Goal: Task Accomplishment & Management: Use online tool/utility

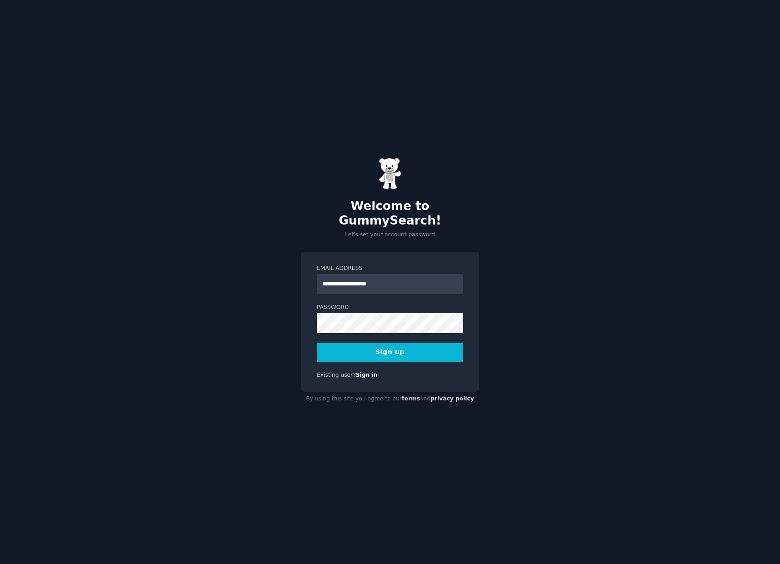
type input "**********"
click at [403, 344] on button "Sign up" at bounding box center [390, 352] width 146 height 19
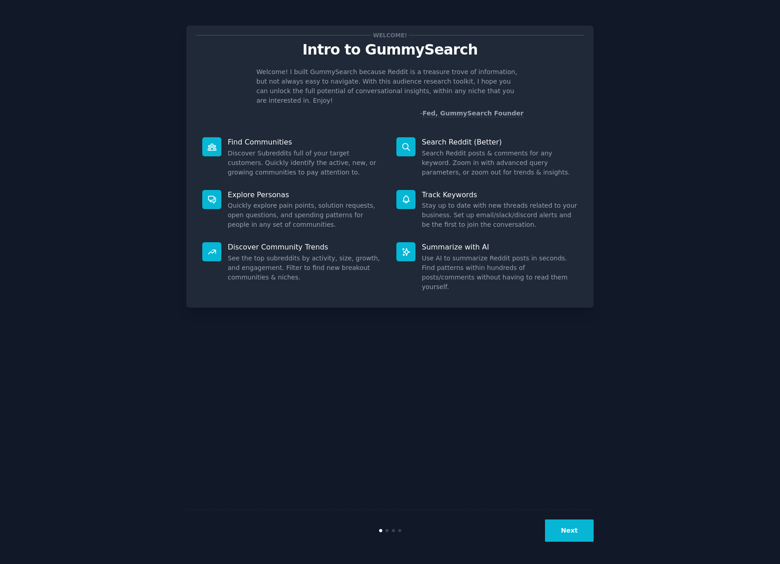
click at [568, 533] on button "Next" at bounding box center [569, 530] width 49 height 22
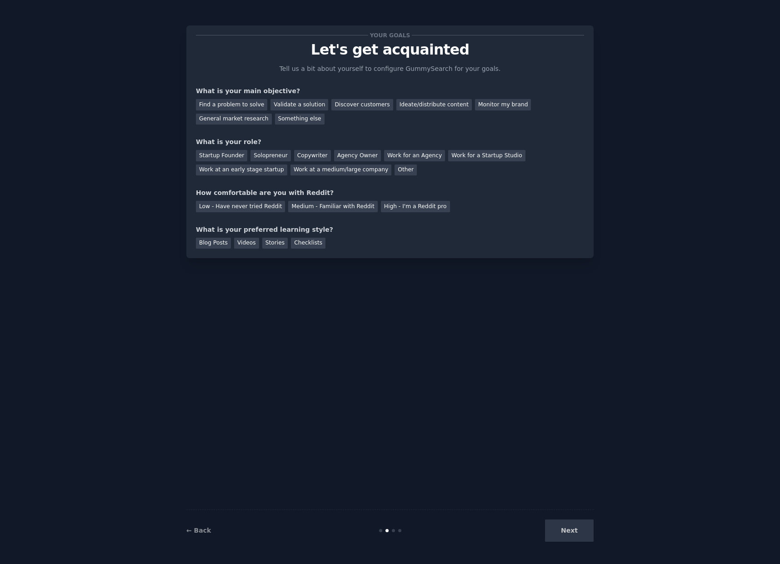
click at [568, 533] on div "Next" at bounding box center [525, 530] width 136 height 22
click at [370, 105] on div "Discover customers" at bounding box center [361, 104] width 61 height 11
click at [266, 156] on div "Solopreneur" at bounding box center [270, 155] width 40 height 11
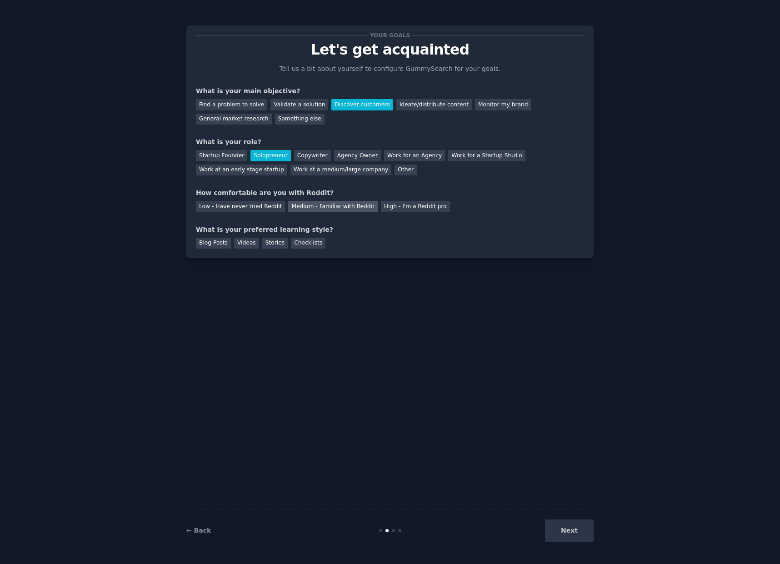
click at [338, 206] on div "Medium - Familiar with Reddit" at bounding box center [332, 206] width 89 height 11
drag, startPoint x: 204, startPoint y: 242, endPoint x: 256, endPoint y: 265, distance: 56.1
click at [206, 243] on div "Blog Posts" at bounding box center [213, 243] width 35 height 11
click at [575, 535] on button "Next" at bounding box center [569, 530] width 49 height 22
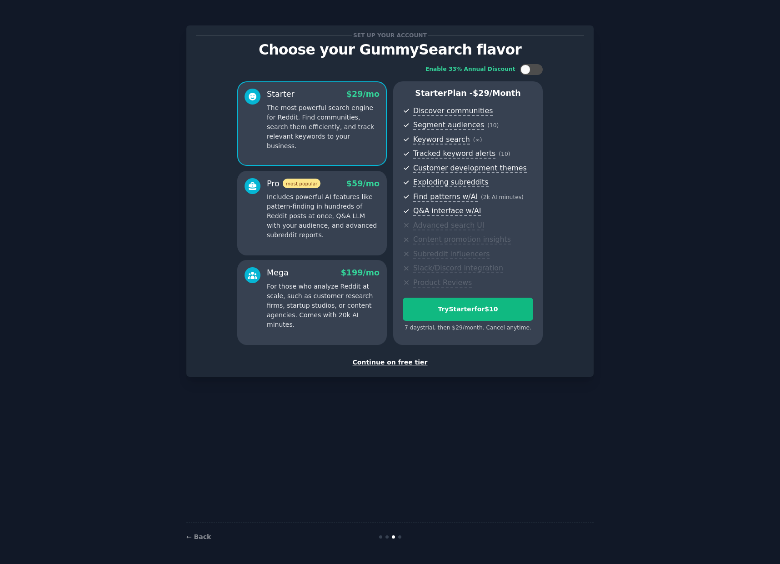
click at [406, 363] on div "Continue on free tier" at bounding box center [390, 363] width 388 height 10
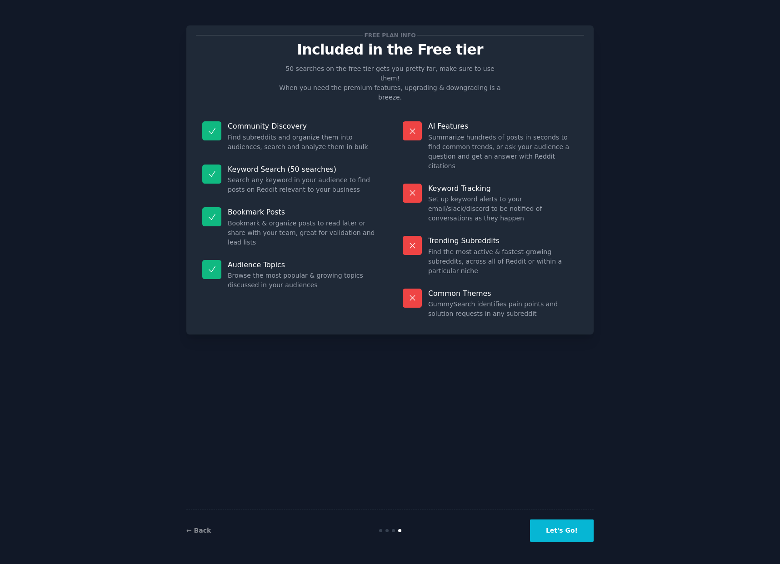
click at [564, 536] on button "Let's Go!" at bounding box center [562, 530] width 64 height 22
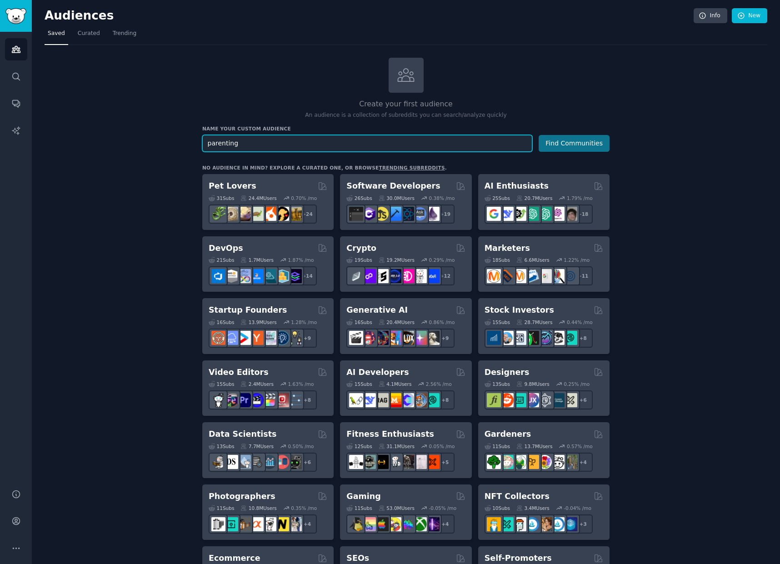
type input "parenting"
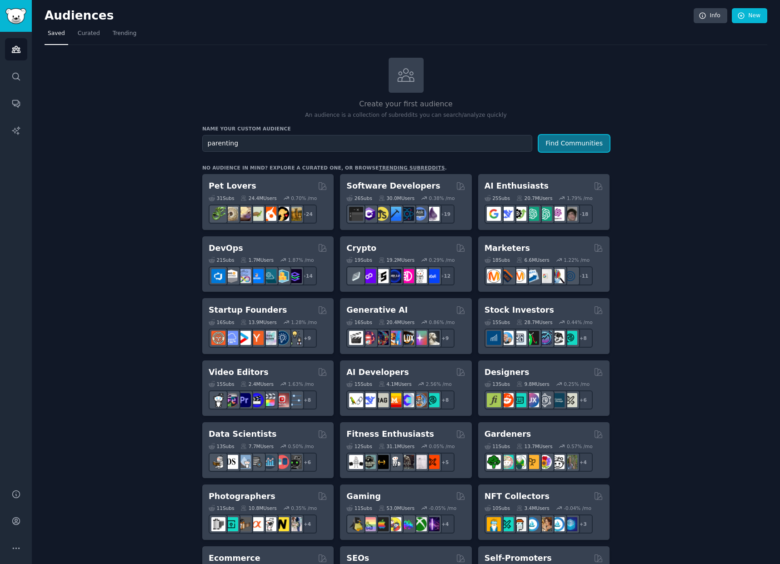
click at [595, 141] on button "Find Communities" at bounding box center [573, 143] width 71 height 17
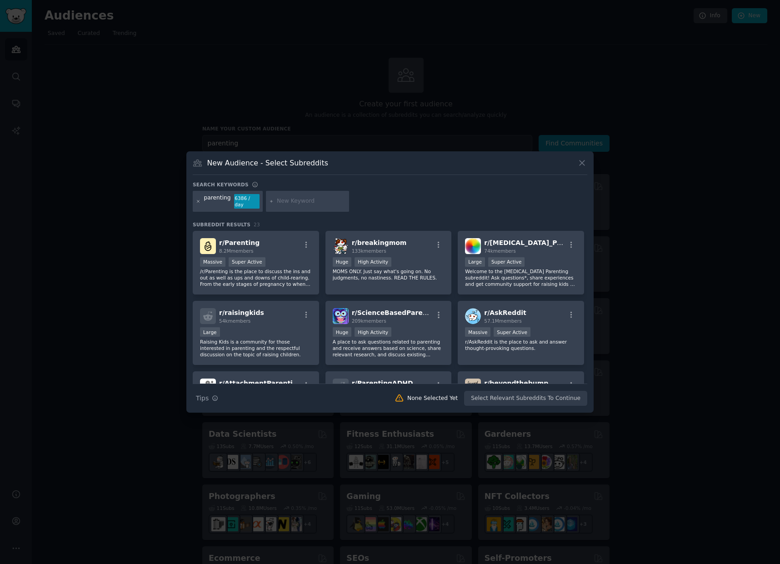
click at [199, 201] on icon at bounding box center [198, 201] width 5 height 5
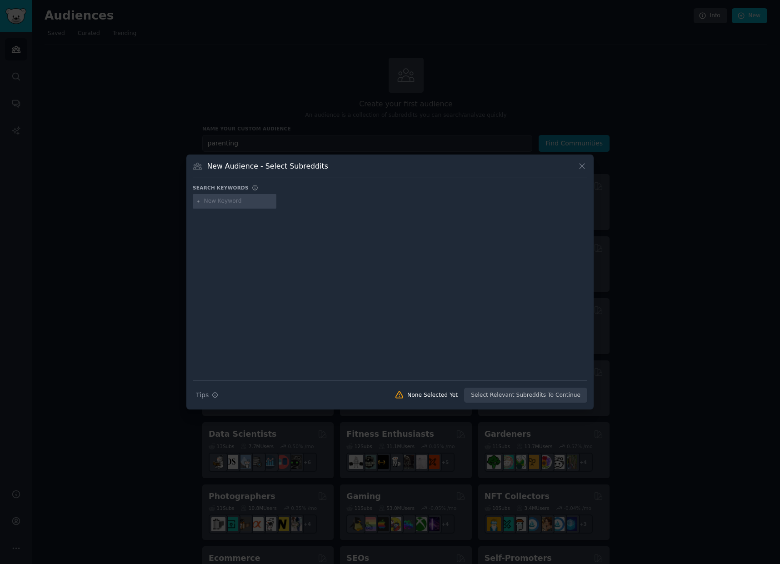
click at [236, 199] on input "text" at bounding box center [238, 201] width 69 height 8
type input "newparents"
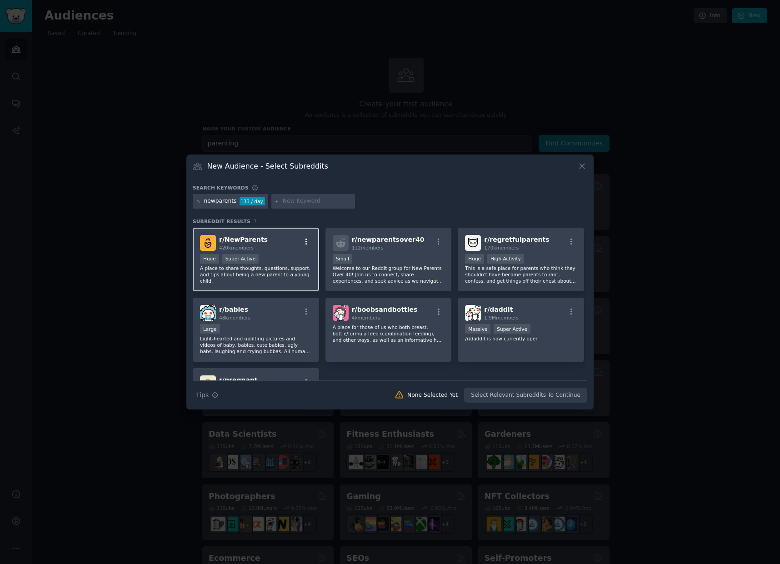
click at [307, 241] on icon "button" at bounding box center [306, 242] width 8 height 8
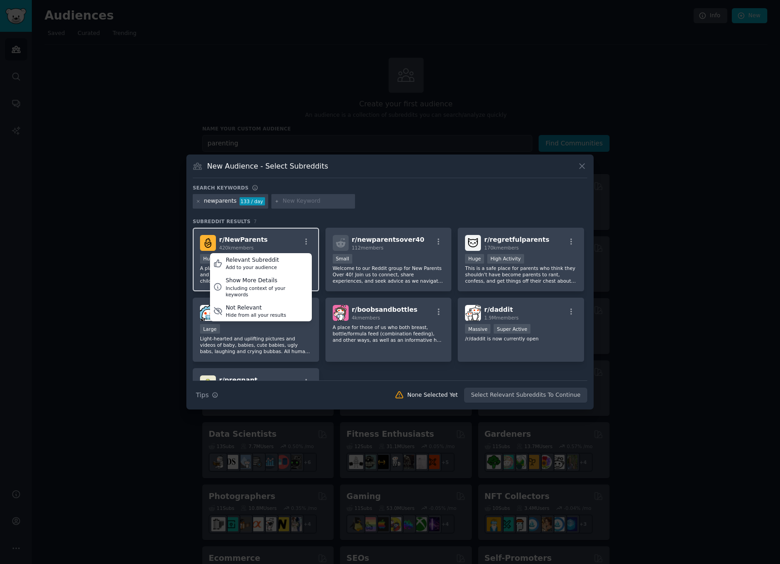
click at [279, 241] on div "r/ NewParents 420k members Relevant Subreddit Add to your audience Show More De…" at bounding box center [256, 243] width 112 height 16
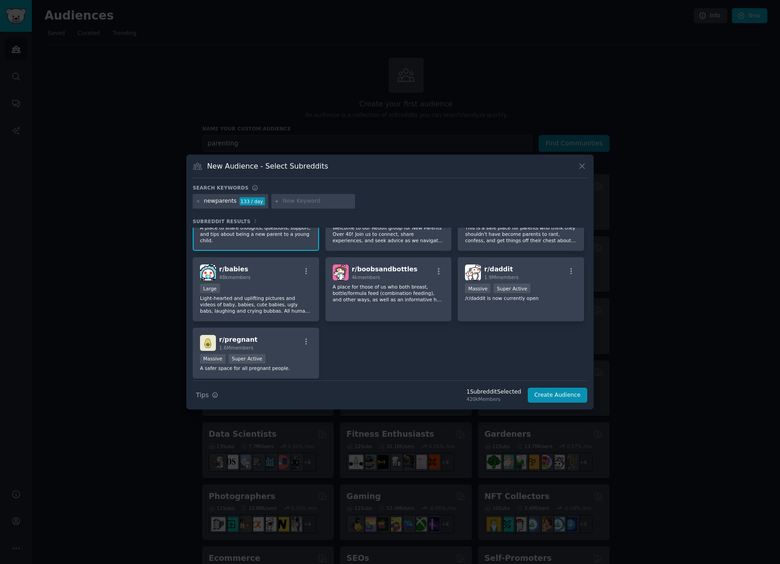
scroll to position [48, 0]
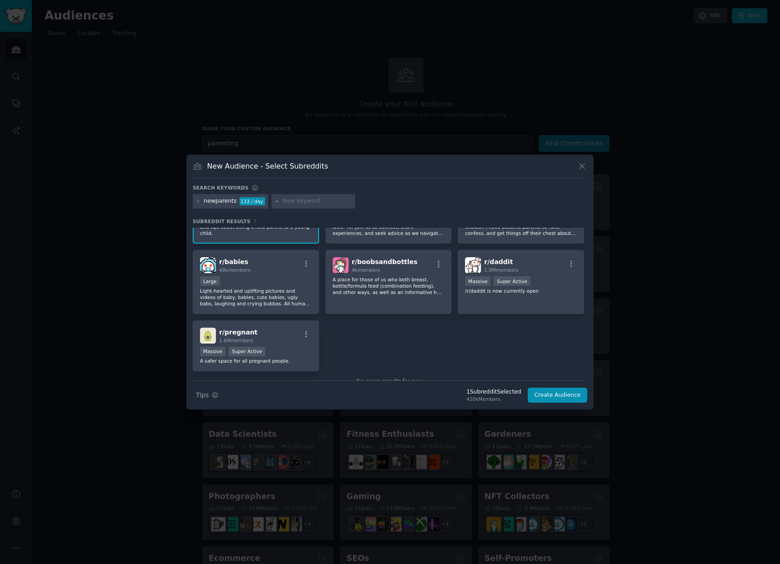
click at [295, 203] on input "text" at bounding box center [317, 201] width 69 height 8
type input "beyondthebump"
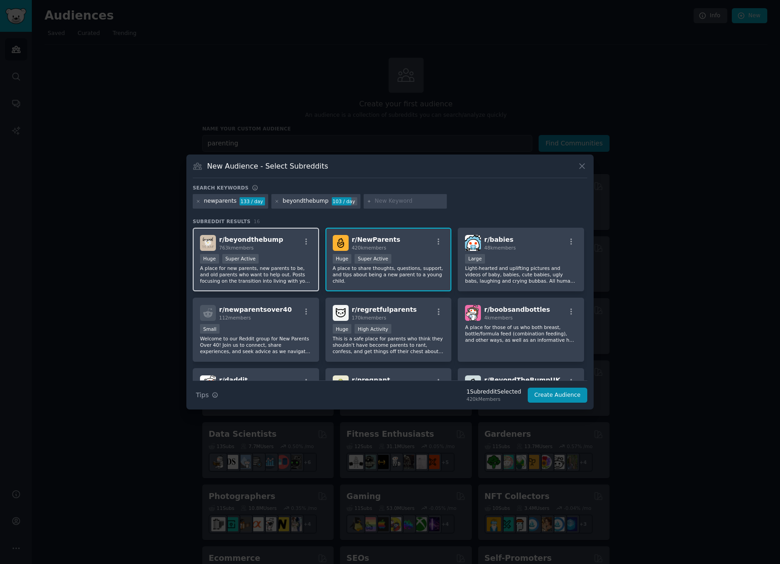
click at [278, 251] on div "r/ beyondthebump 763k members >= 95th percentile for submissions / day Huge Sup…" at bounding box center [256, 260] width 126 height 64
click at [382, 203] on input "text" at bounding box center [408, 201] width 69 height 8
type input "newborns"
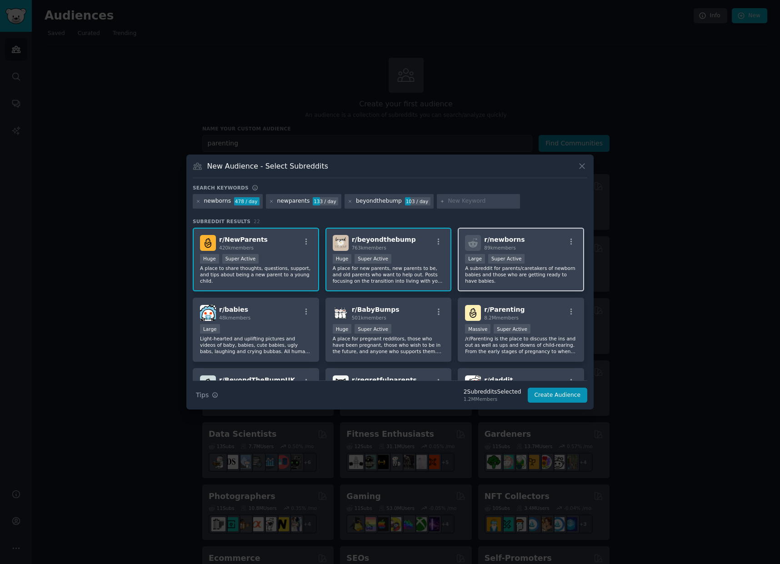
click at [549, 276] on p "A subreddit for parents/caretakers of newborn babies and those who are getting …" at bounding box center [521, 274] width 112 height 19
click at [556, 399] on button "Create Audience" at bounding box center [557, 394] width 60 height 15
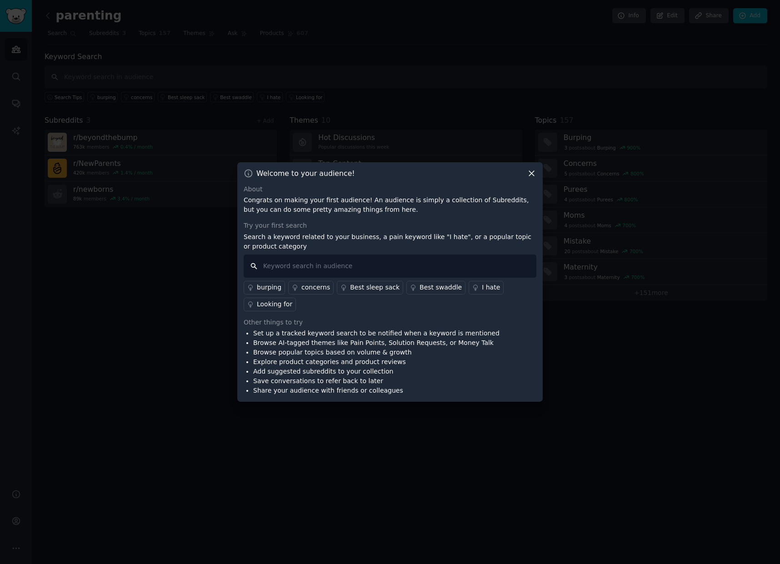
click at [334, 267] on input "text" at bounding box center [389, 265] width 293 height 23
type input "baby lotion"
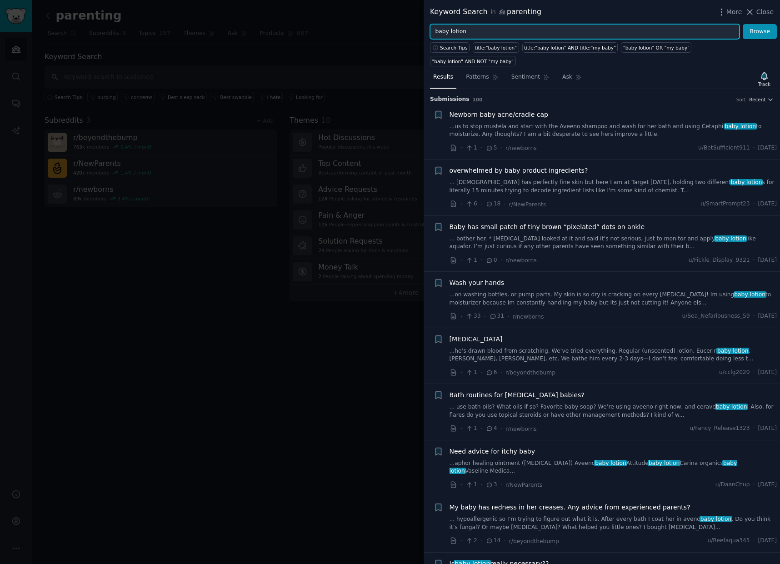
click at [456, 33] on input "baby lotion" at bounding box center [584, 31] width 309 height 15
type input "["
type input "products"
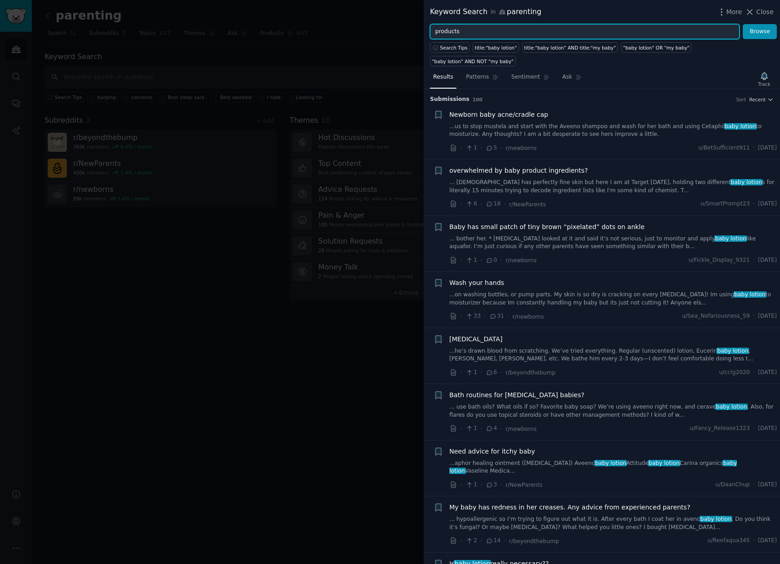
click at [742, 24] on button "Browse" at bounding box center [759, 31] width 34 height 15
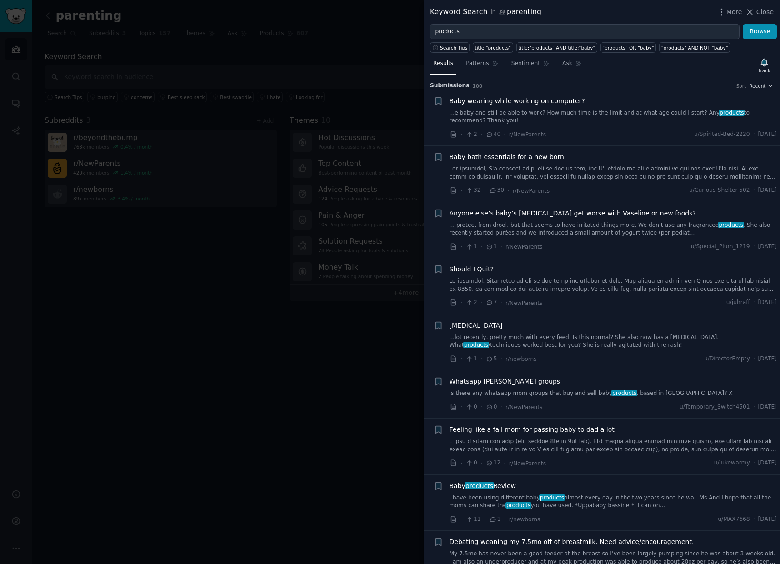
click at [556, 171] on link at bounding box center [613, 173] width 328 height 16
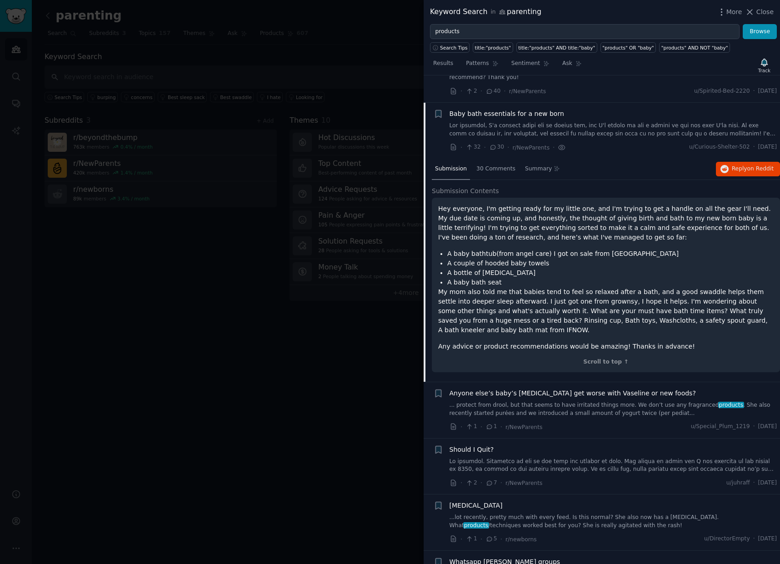
scroll to position [70, 0]
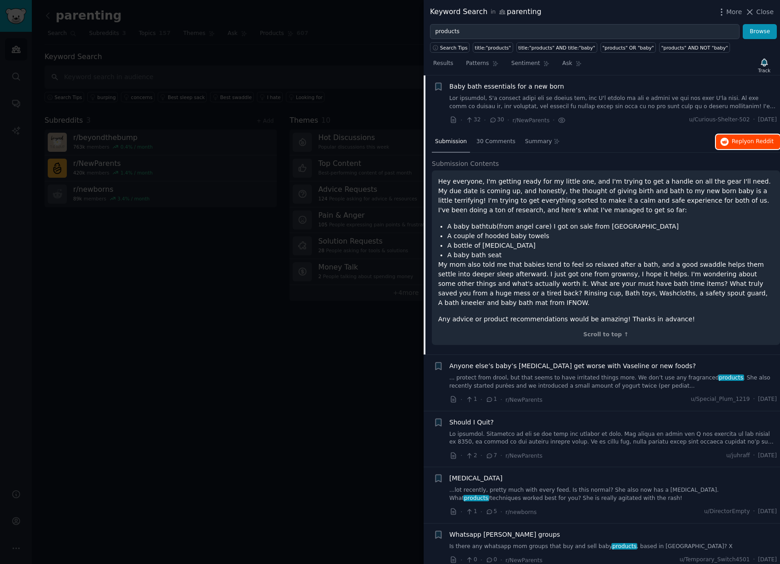
click at [735, 144] on span "Reply on Reddit" at bounding box center [752, 142] width 42 height 8
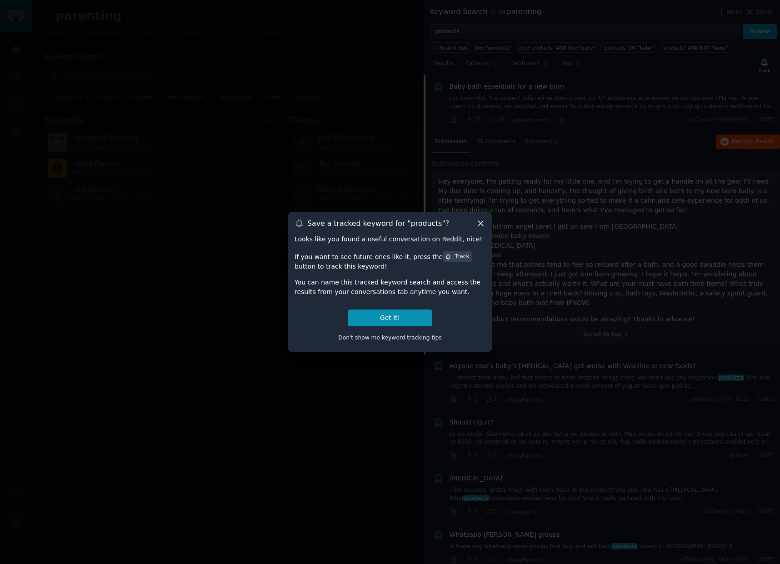
click at [478, 222] on icon at bounding box center [481, 224] width 10 height 10
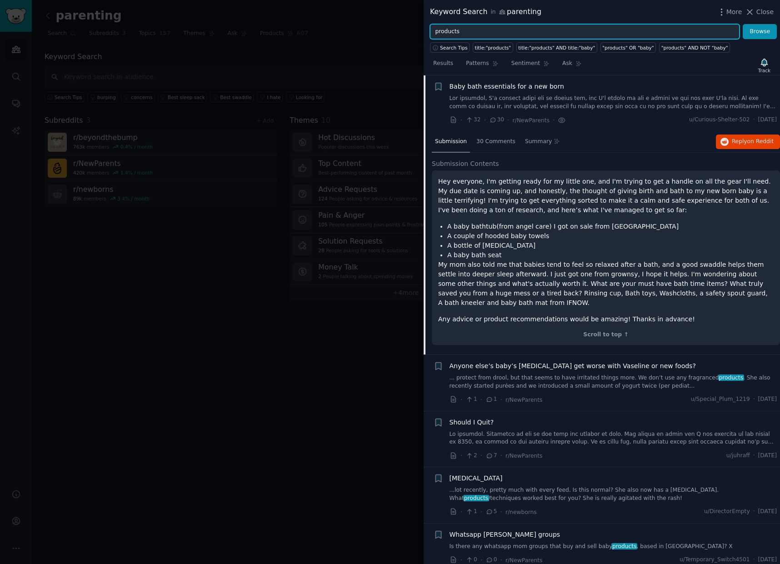
click at [435, 28] on input "products" at bounding box center [584, 31] width 309 height 15
click at [769, 65] on div "Track" at bounding box center [764, 65] width 19 height 19
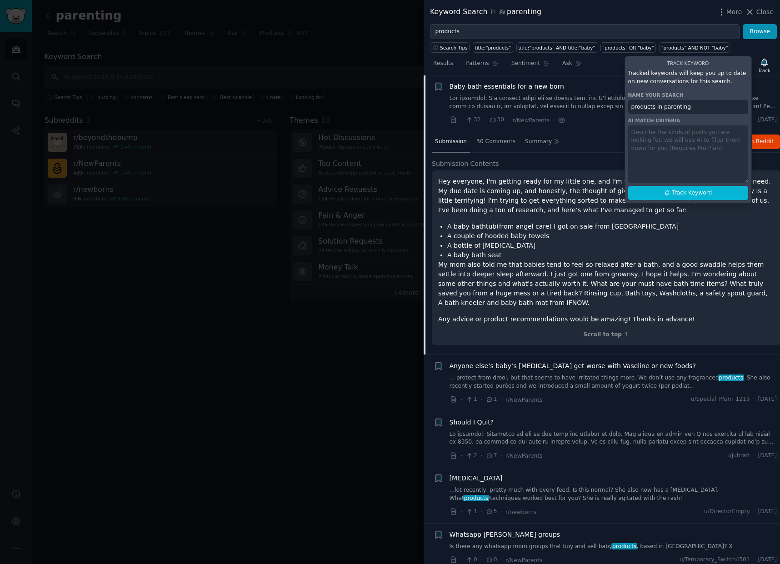
click at [595, 65] on div "Results Patterns Sentiment Ask Track Track Keyword Tracked keywords will keep y…" at bounding box center [601, 66] width 356 height 20
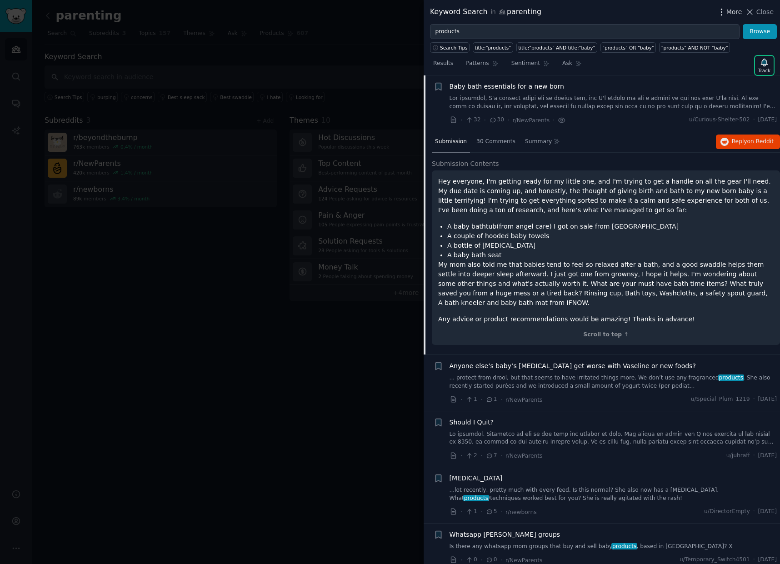
click at [732, 10] on span "More" at bounding box center [734, 12] width 16 height 10
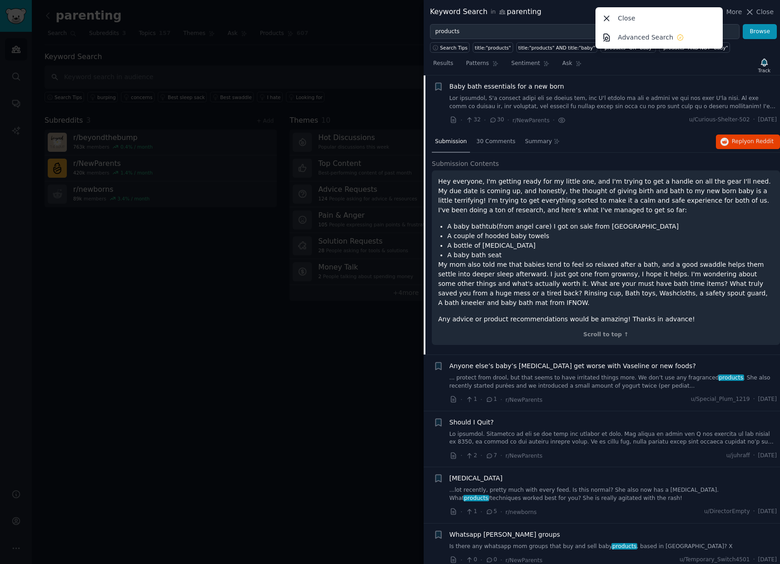
click at [633, 15] on p "Close" at bounding box center [625, 19] width 17 height 10
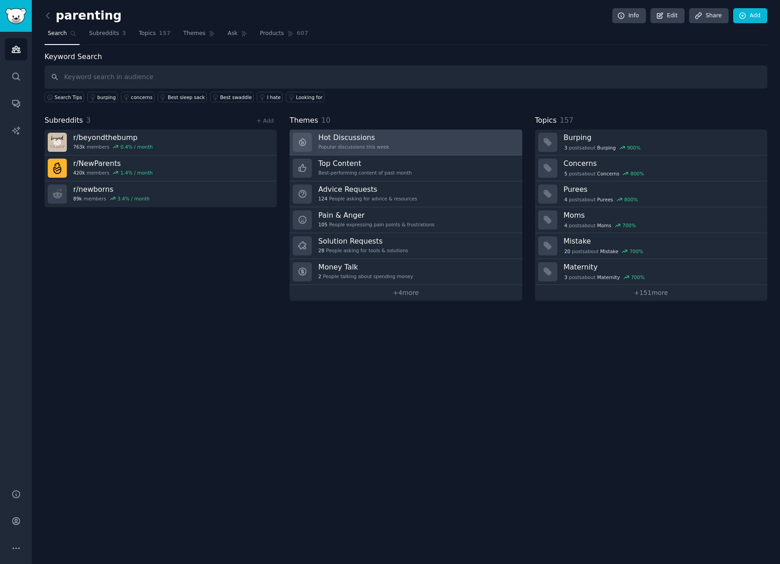
click at [432, 141] on link "Hot Discussions Popular discussions this week" at bounding box center [405, 142] width 232 height 26
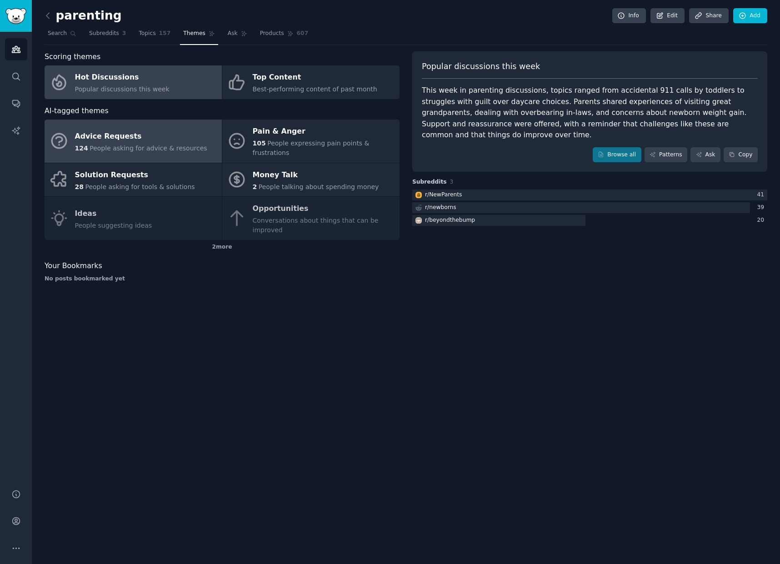
click at [158, 149] on span "People asking for advice & resources" at bounding box center [147, 147] width 117 height 7
